Goal: Information Seeking & Learning: Understand process/instructions

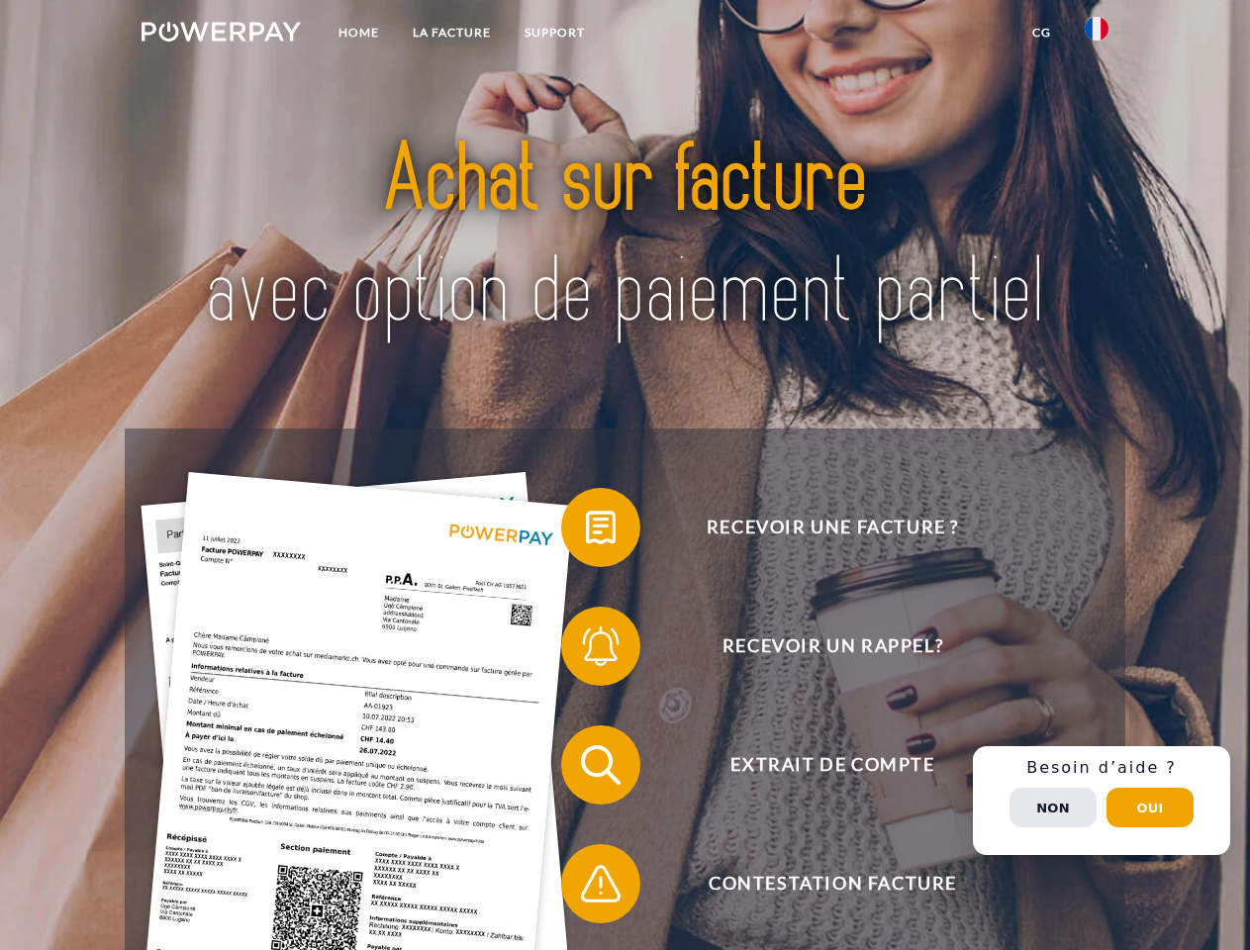
click at [221, 35] on img at bounding box center [221, 32] width 159 height 20
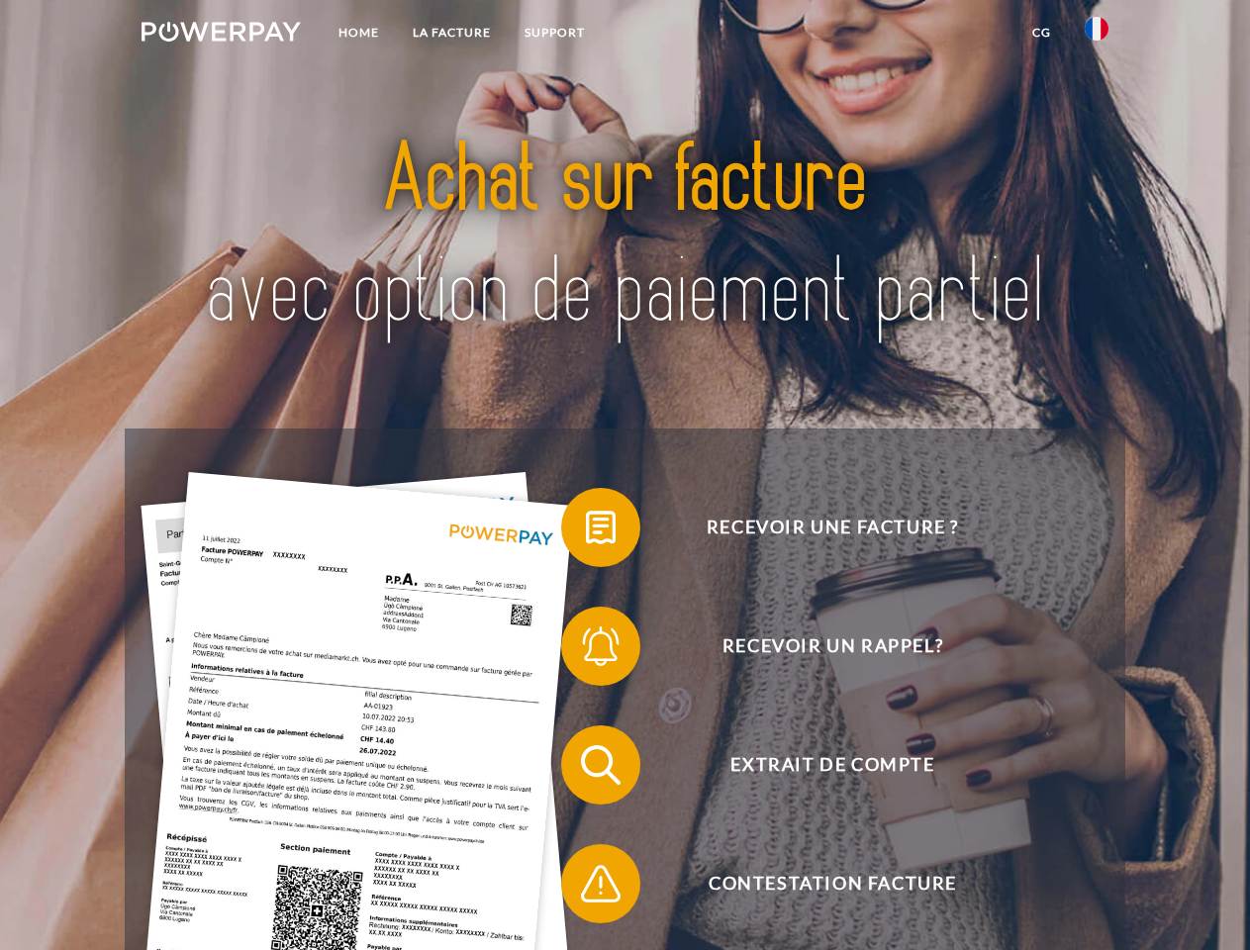
click at [1097, 35] on img at bounding box center [1097, 29] width 24 height 24
click at [1041, 33] on link "CG" at bounding box center [1042, 33] width 52 height 36
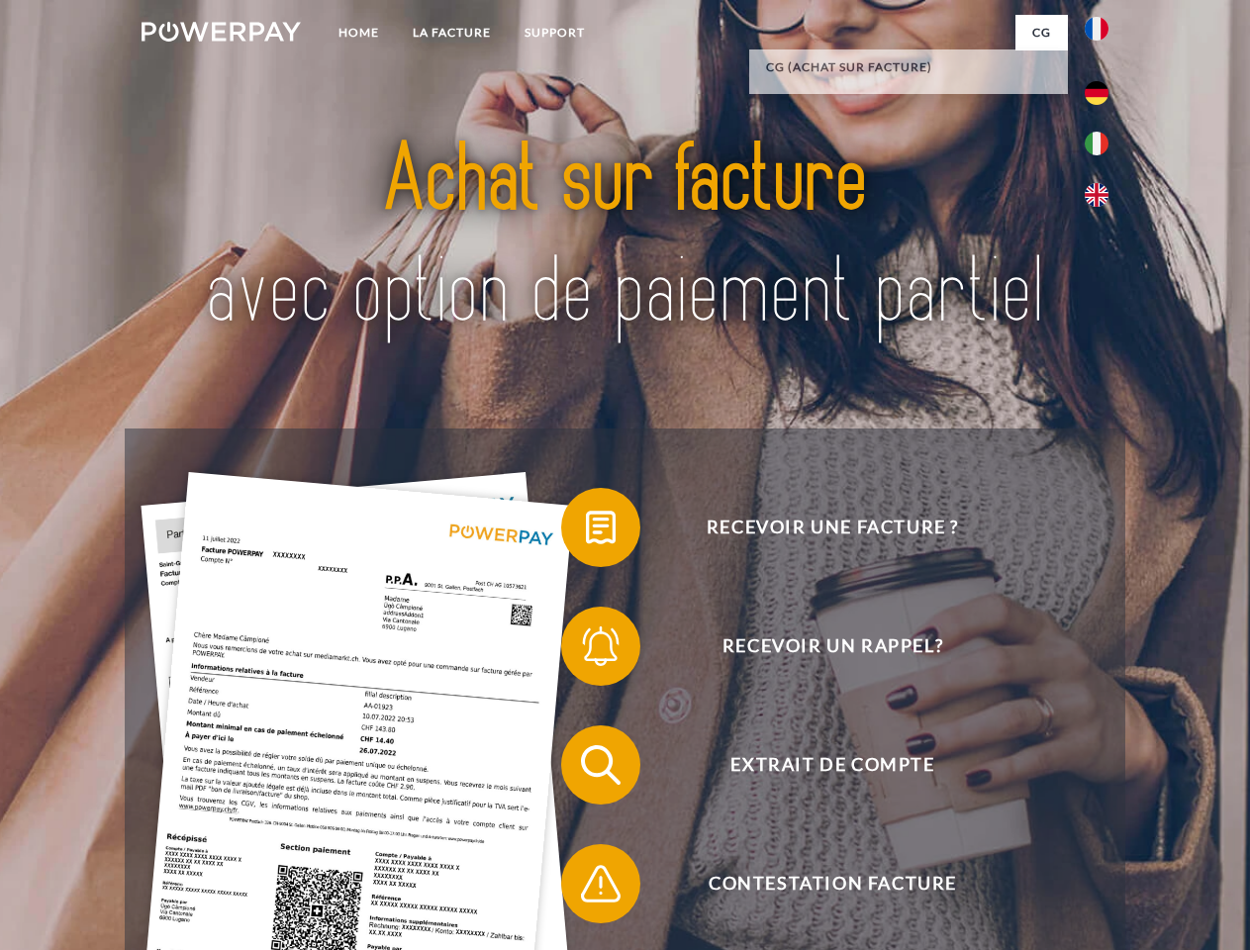
click at [586, 532] on span at bounding box center [571, 527] width 99 height 99
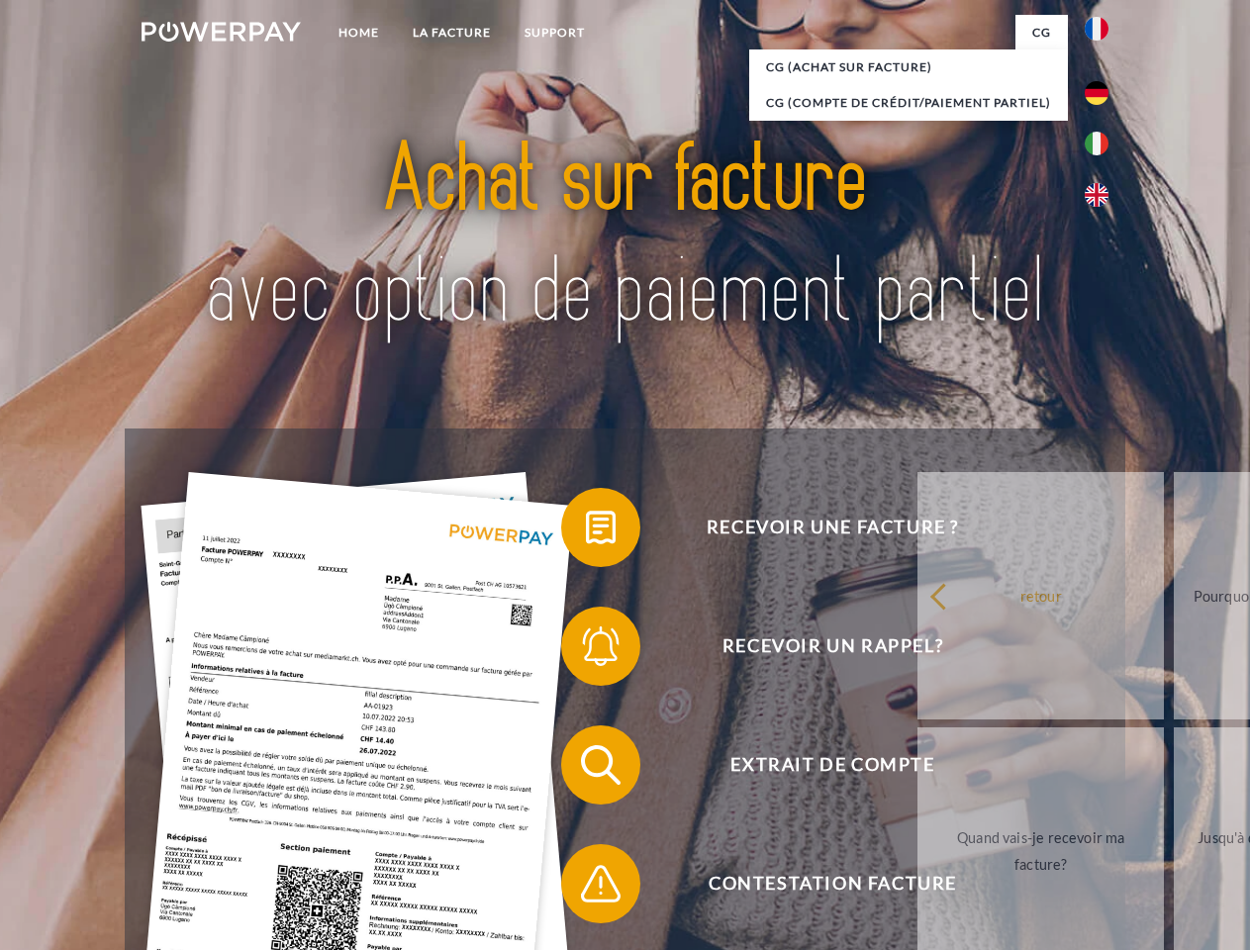
click at [586, 650] on div "Recevoir une facture ? Recevoir un rappel? Extrait de compte retour" at bounding box center [625, 825] width 1000 height 792
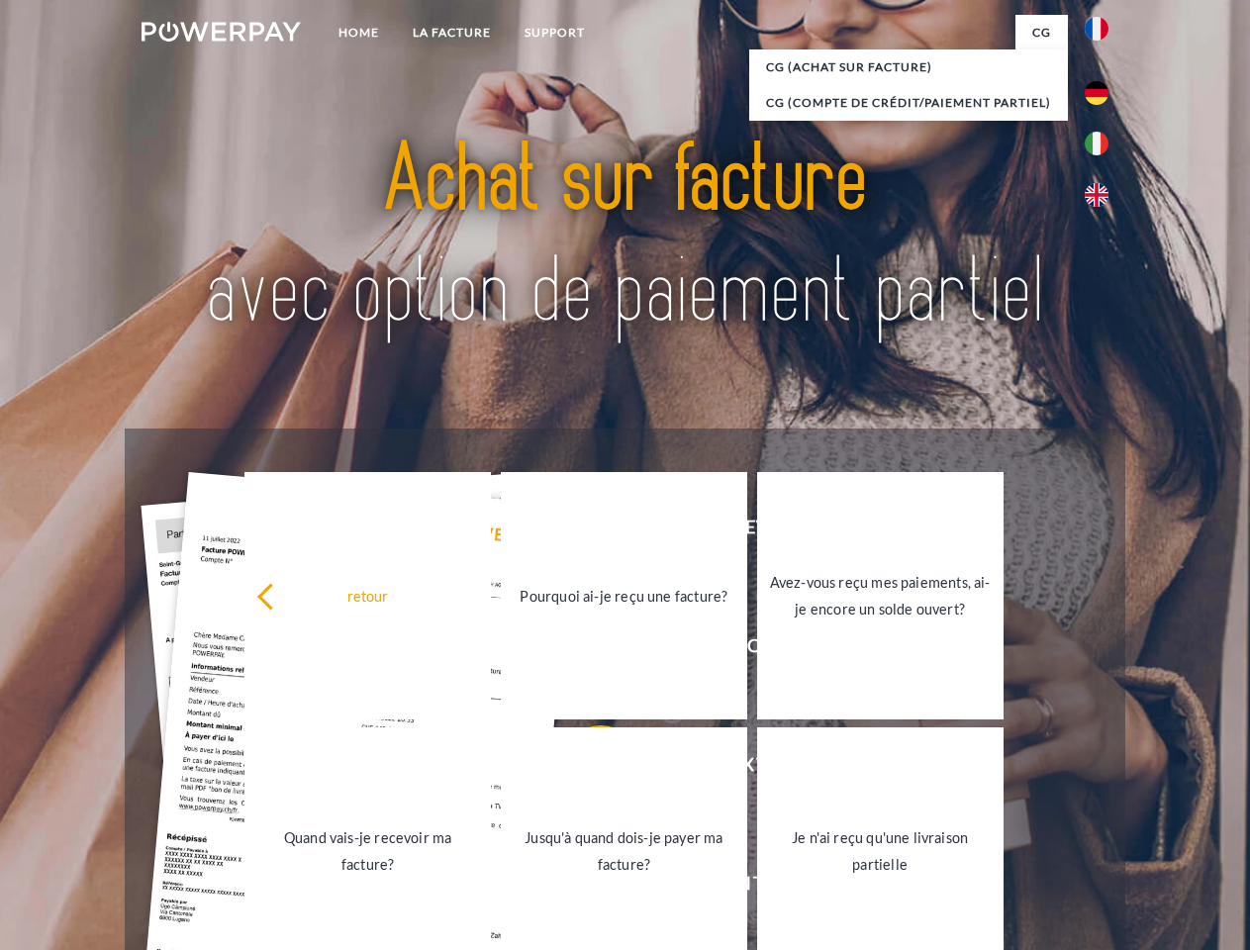
click at [586, 769] on link "Jusqu'à quand dois-je payer ma facture?" at bounding box center [624, 851] width 246 height 247
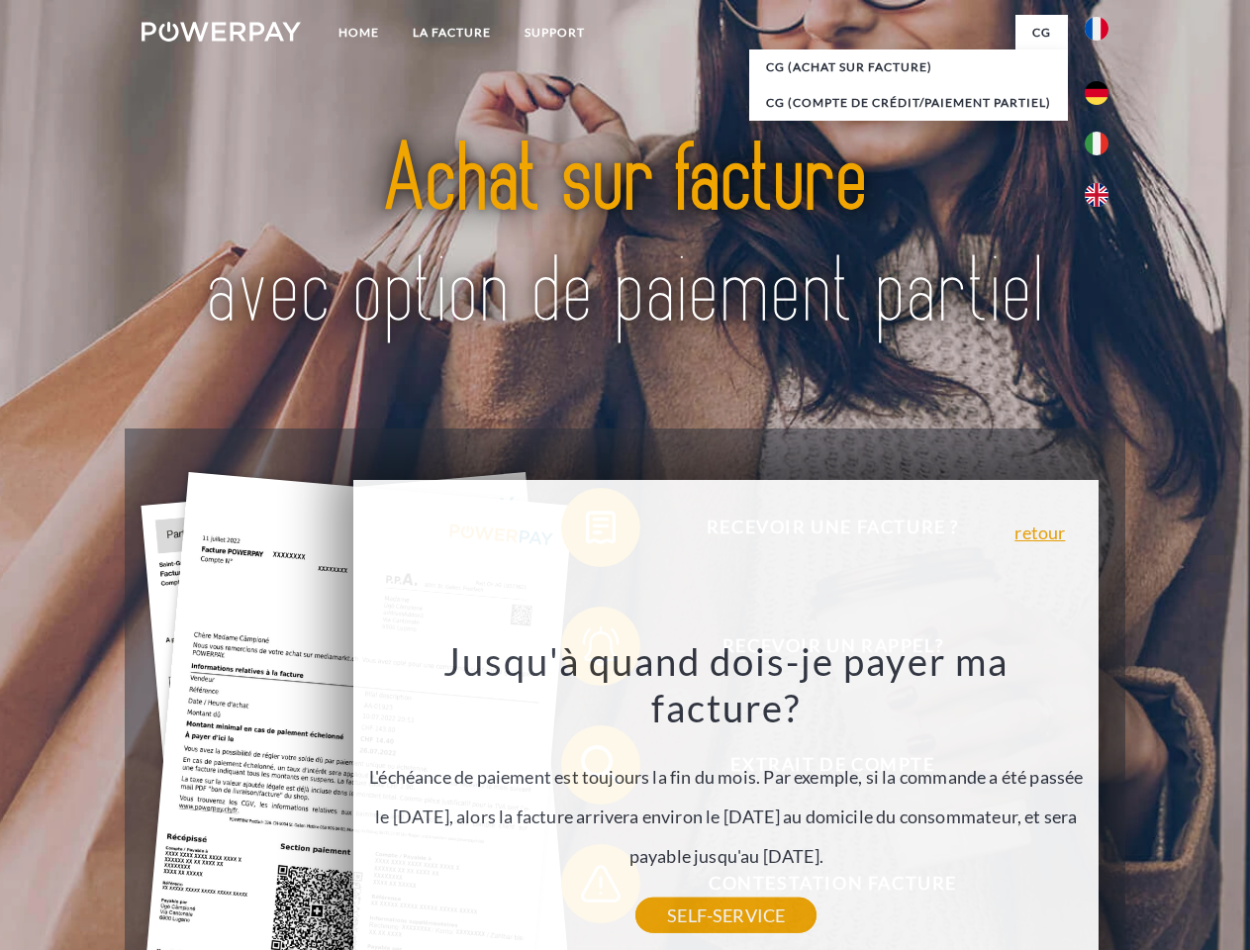
click at [586, 888] on div "Recevoir une facture ? Recevoir un rappel? Extrait de compte retour" at bounding box center [625, 825] width 1000 height 792
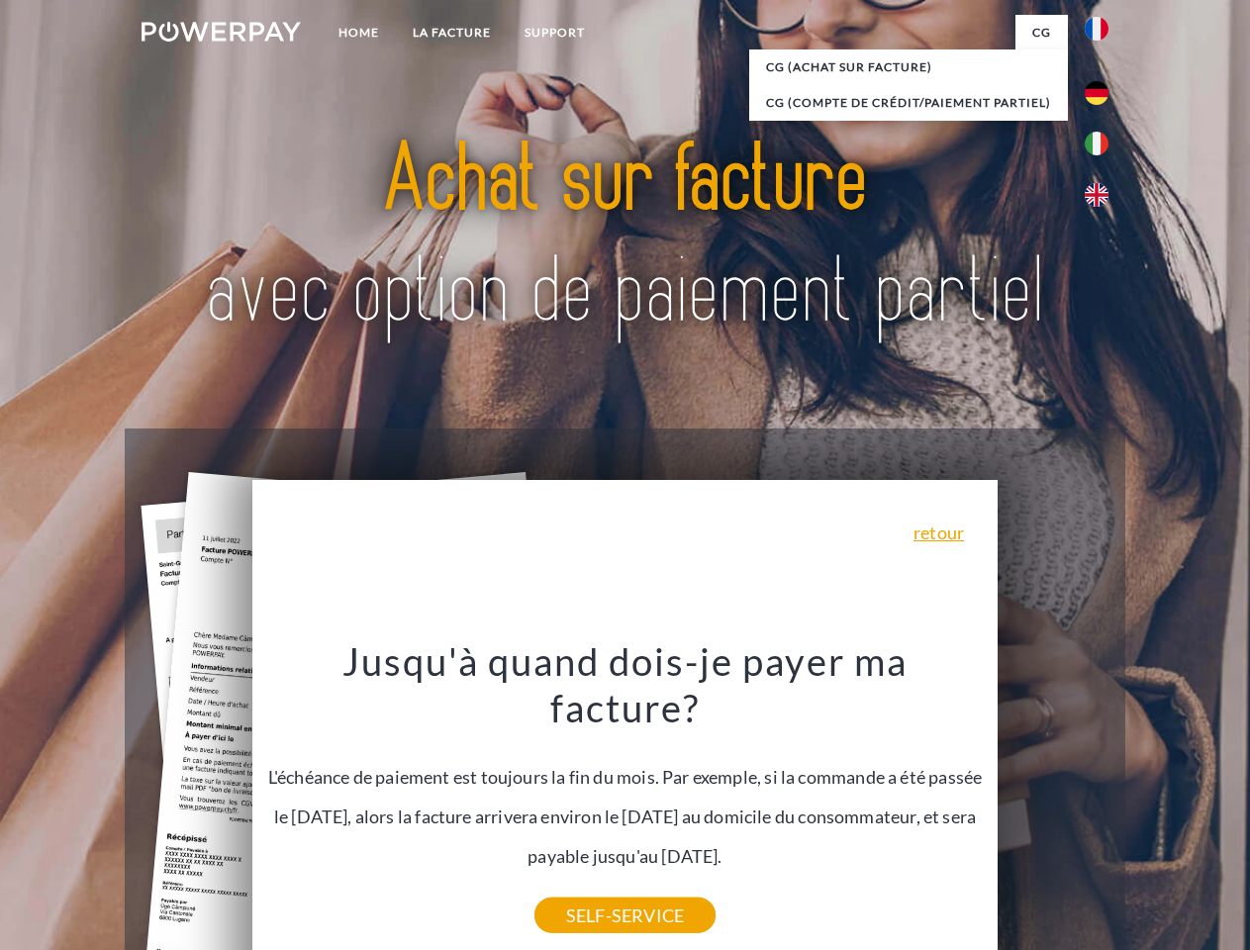
click at [1102, 801] on div "Recevoir une facture ? Recevoir un rappel? Extrait de compte retour" at bounding box center [625, 825] width 1000 height 792
click at [1053, 805] on span "Extrait de compte" at bounding box center [832, 765] width 485 height 79
click at [1150, 808] on header "Home LA FACTURE Support" at bounding box center [625, 683] width 1250 height 1367
